Goal: Transaction & Acquisition: Purchase product/service

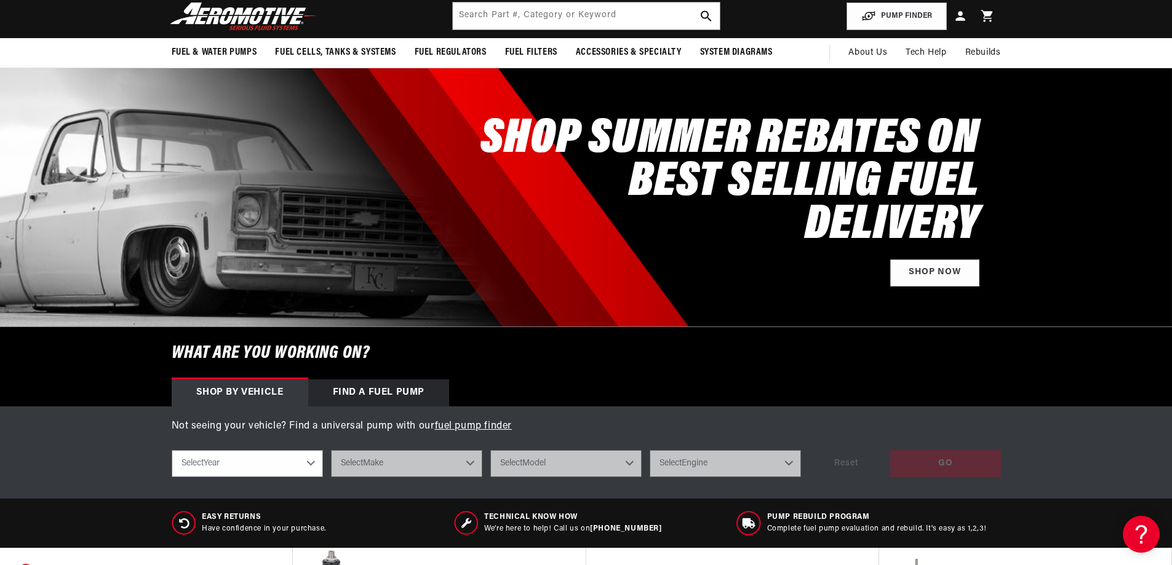
scroll to position [62, 0]
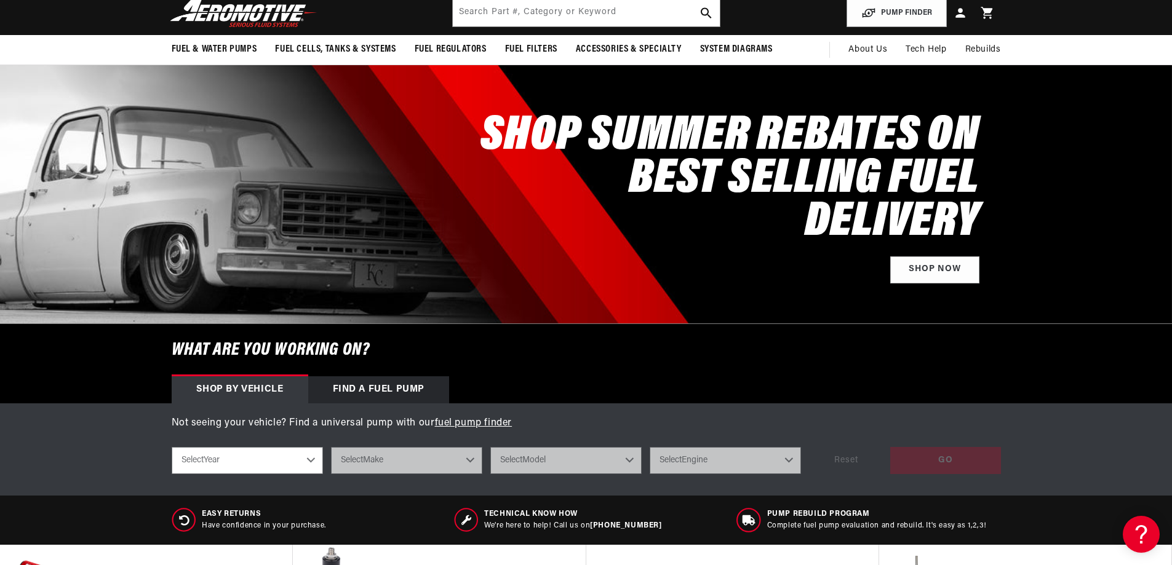
click at [285, 460] on select "Select Year [DATE] 2022 2021 2020 2019 2018 2017 2016 2015 2014 2013 2012 2011 …" at bounding box center [247, 460] width 151 height 27
click at [517, 411] on div "Not seeing your vehicle? Find a universal pump with our fuel pump finder shop b…" at bounding box center [586, 450] width 1172 height 92
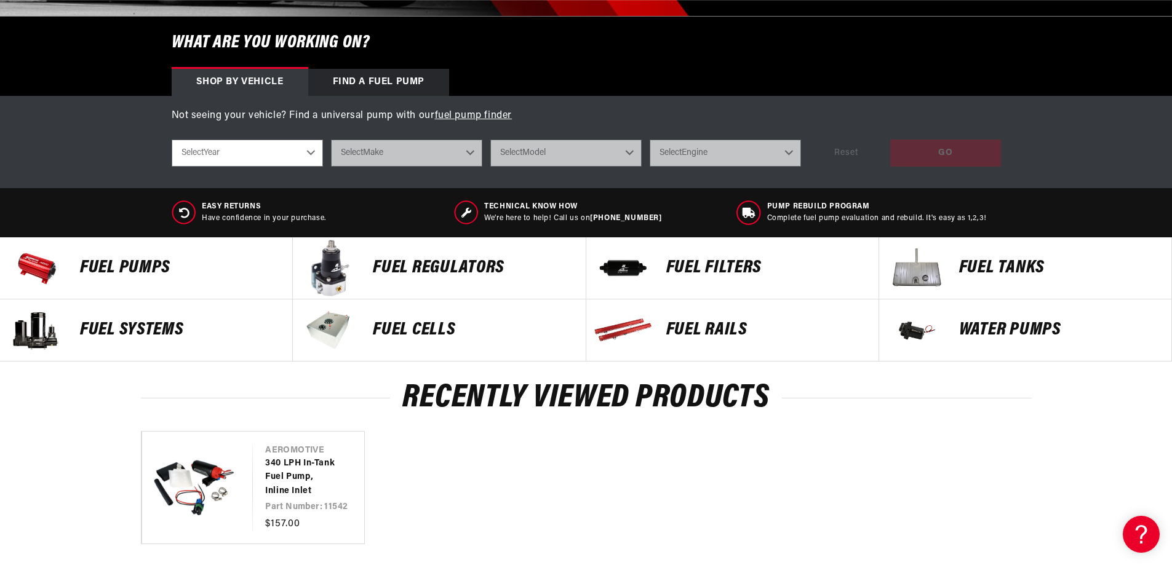
scroll to position [0, 0]
click at [127, 260] on p "Fuel Pumps" at bounding box center [180, 268] width 200 height 18
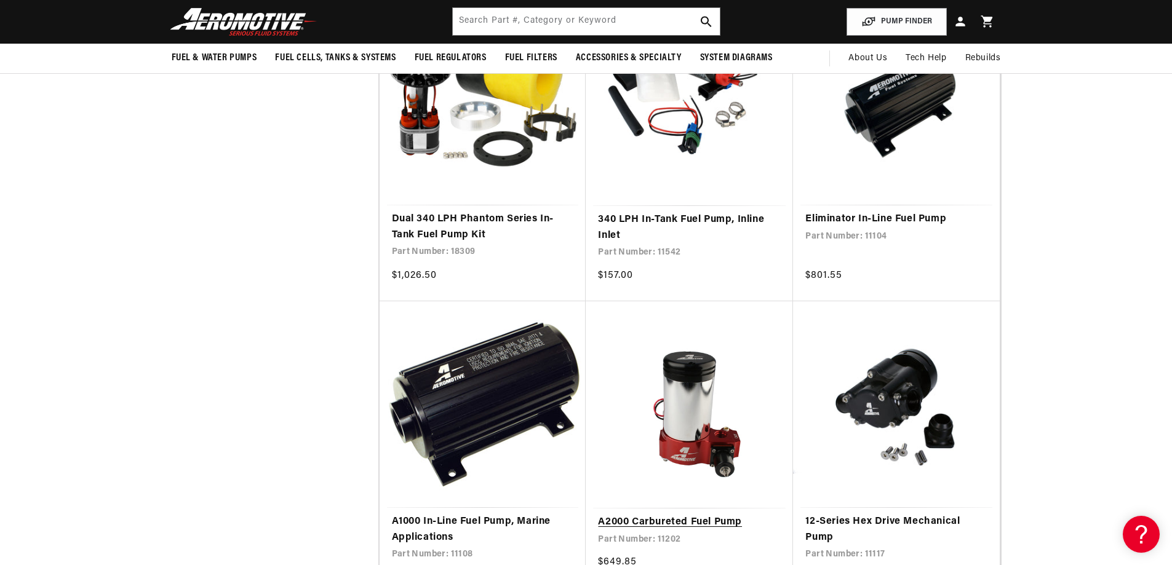
scroll to position [1292, 0]
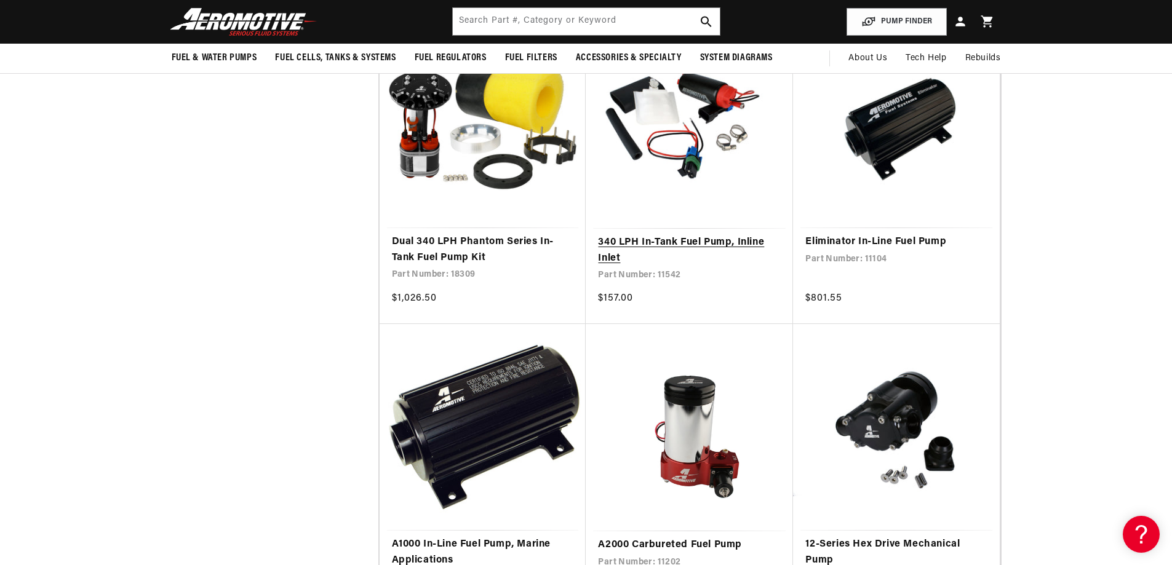
click at [677, 258] on link "340 LPH In-Tank Fuel Pump, Inline Inlet" at bounding box center [689, 250] width 183 height 31
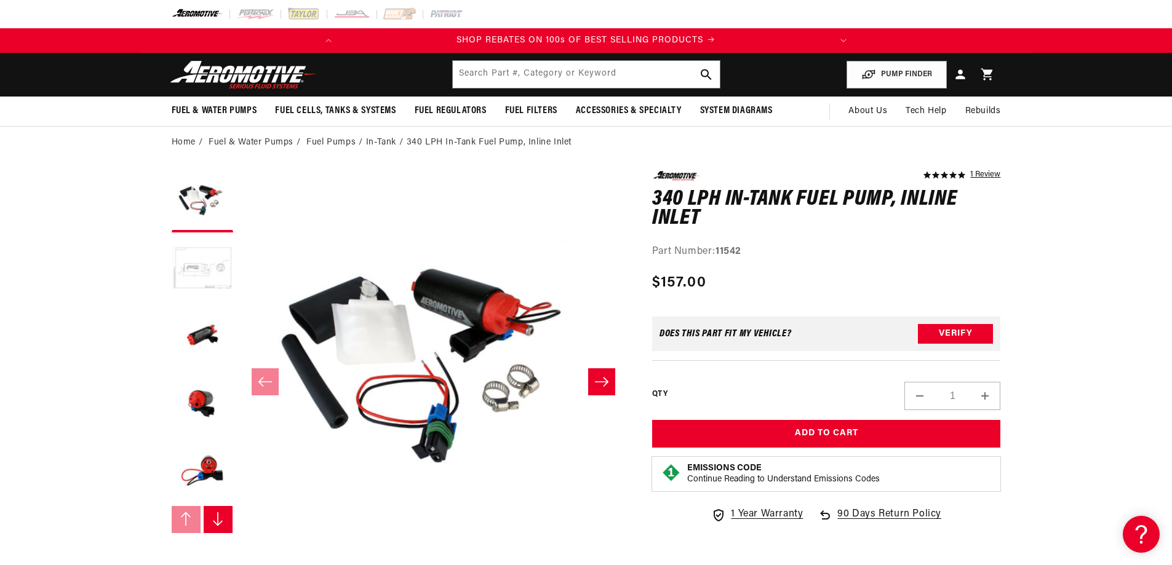
click at [207, 277] on button "Load image 2 in gallery view" at bounding box center [203, 270] width 62 height 62
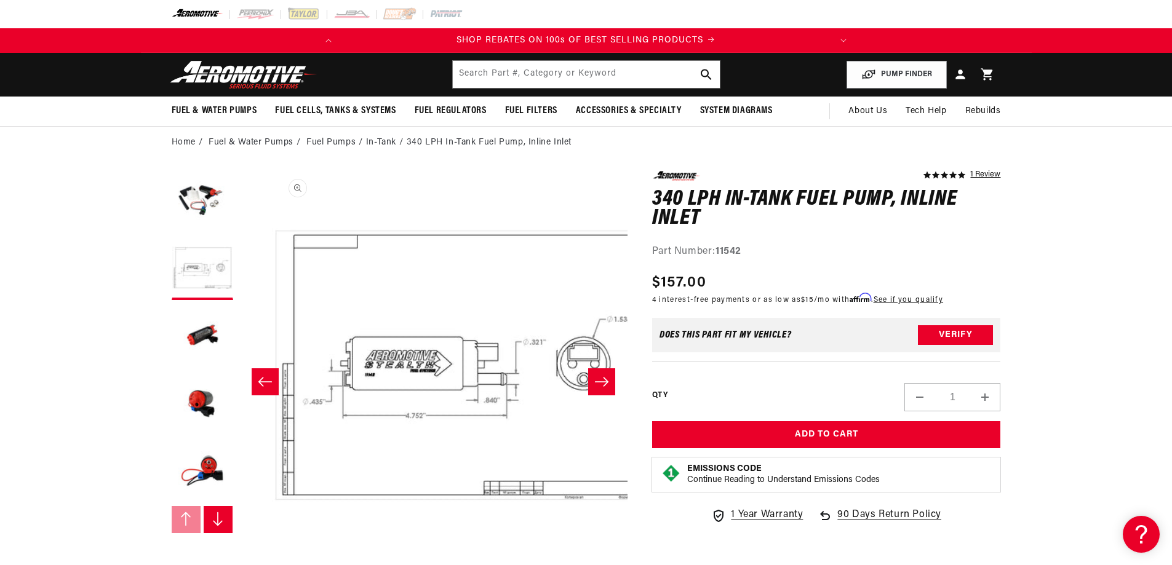
scroll to position [0, 388]
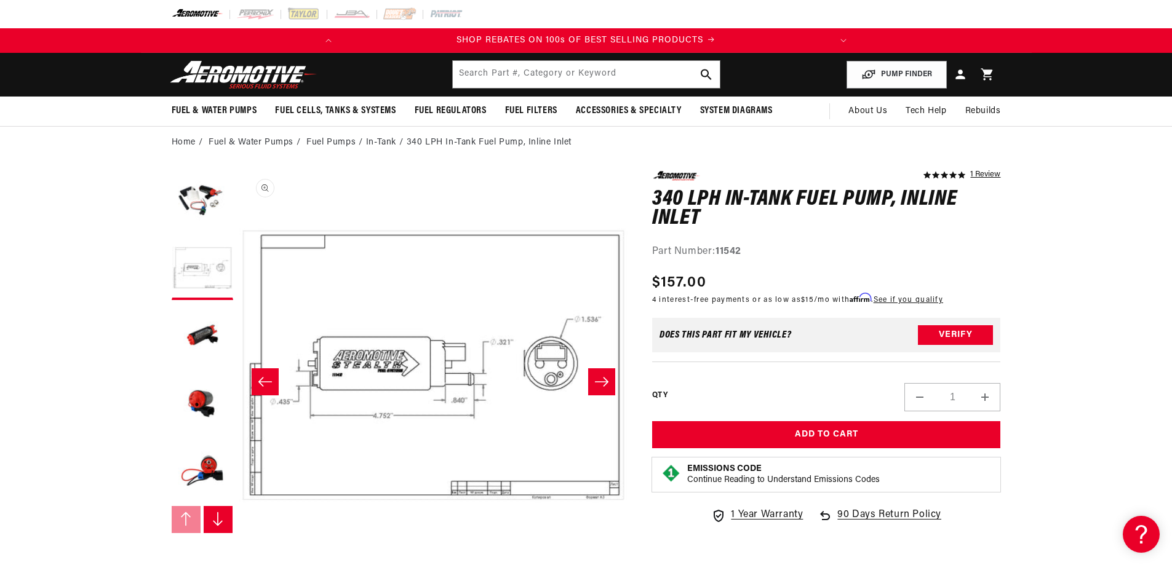
click at [239, 556] on button "Open media 2 in modal" at bounding box center [239, 560] width 0 height 0
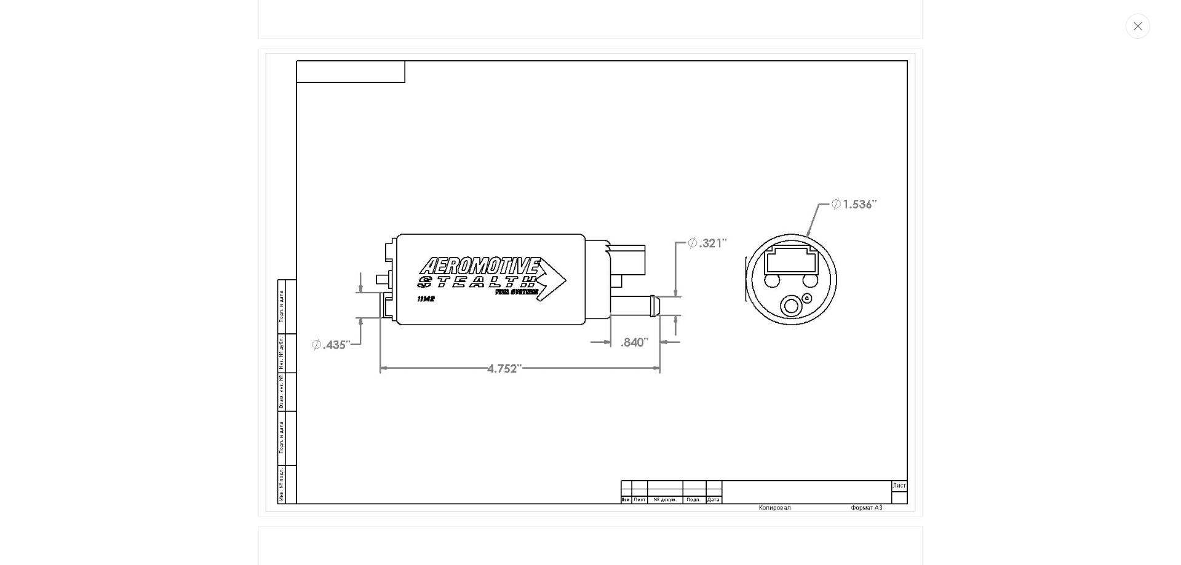
scroll to position [0, 247]
